Goal: Information Seeking & Learning: Learn about a topic

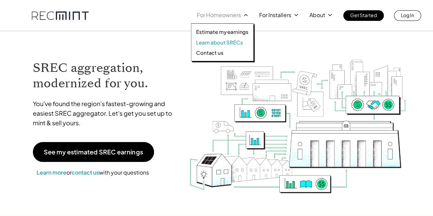
click at [227, 42] on p "Learn about SRECs" at bounding box center [219, 42] width 47 height 7
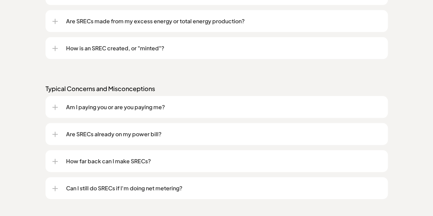
scroll to position [675, 0]
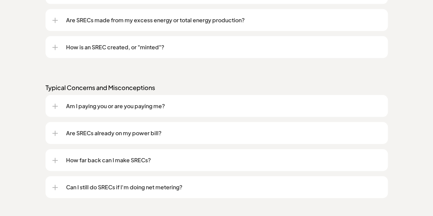
click at [142, 135] on p "Are SRECs already on my power bill?" at bounding box center [223, 133] width 315 height 8
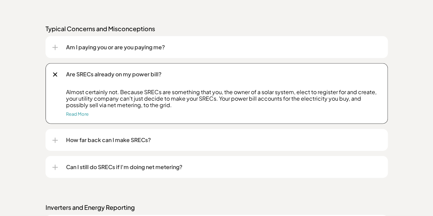
scroll to position [734, 0]
click at [141, 159] on div "Can I still do SRECs if I'm doing net metering?" at bounding box center [216, 167] width 329 height 22
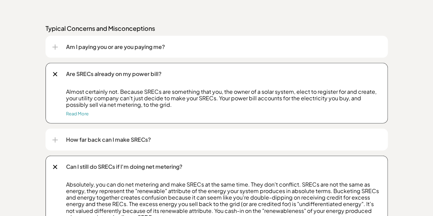
scroll to position [866, 0]
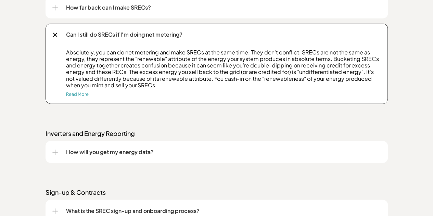
click at [139, 150] on p "How will you get my energy data?" at bounding box center [223, 152] width 315 height 8
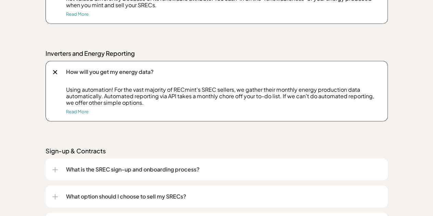
scroll to position [947, 0]
click at [90, 111] on div "Read More" at bounding box center [223, 111] width 315 height 5
click at [78, 159] on div "What is the SREC sign-up and onboarding process?" at bounding box center [216, 169] width 329 height 22
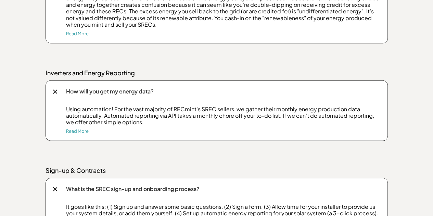
scroll to position [927, 0]
click at [67, 132] on link "Read More" at bounding box center [77, 130] width 23 height 5
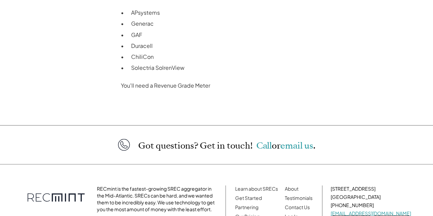
scroll to position [625, 0]
